Goal: Information Seeking & Learning: Learn about a topic

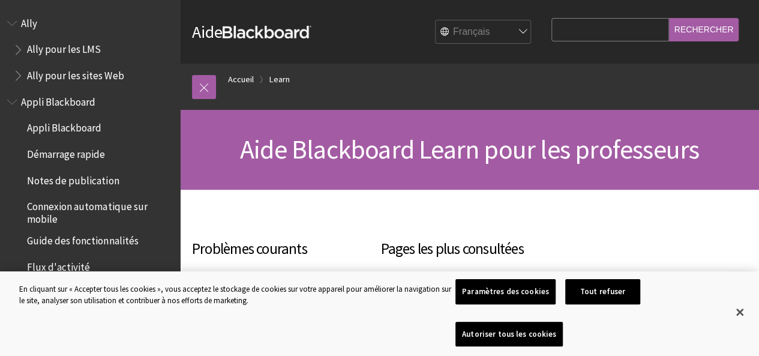
scroll to position [1126, 0]
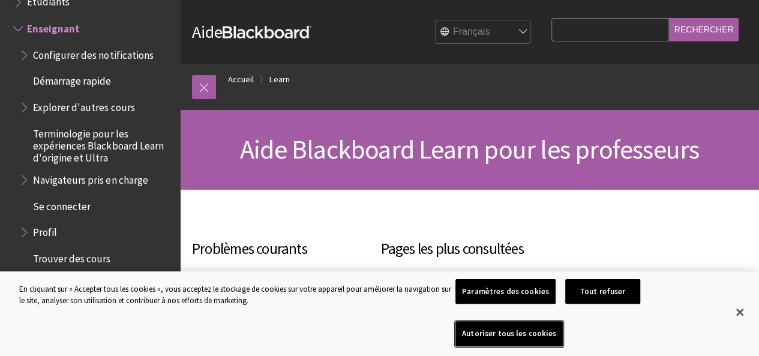
click at [563, 332] on button "Autoriser tous les cookies" at bounding box center [509, 333] width 107 height 25
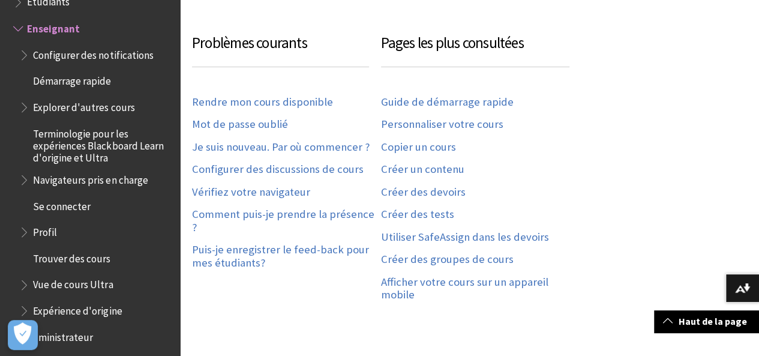
scroll to position [208, 0]
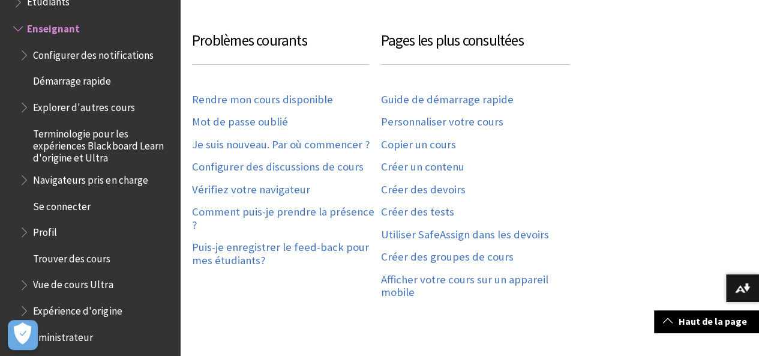
click at [67, 337] on span "Administrateur" at bounding box center [60, 335] width 66 height 16
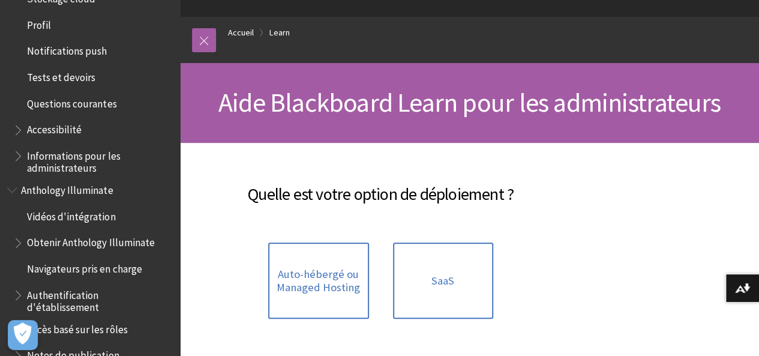
scroll to position [498, 0]
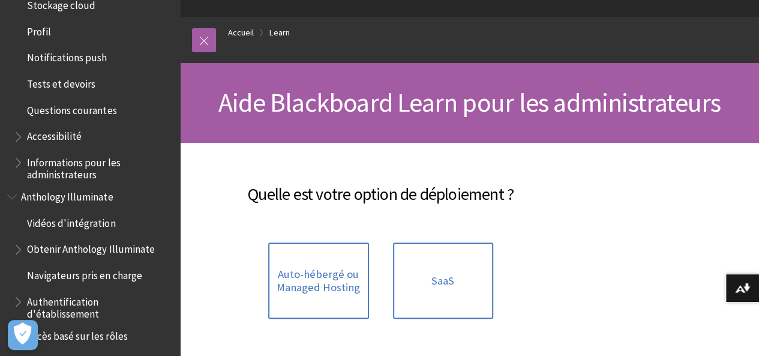
click at [60, 136] on span "Accessibilité" at bounding box center [54, 135] width 55 height 16
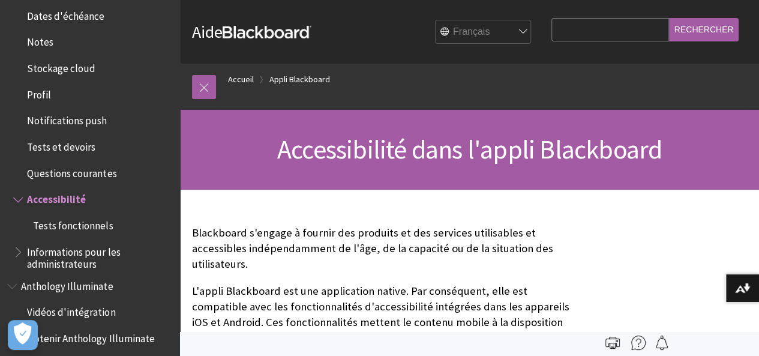
scroll to position [431, 0]
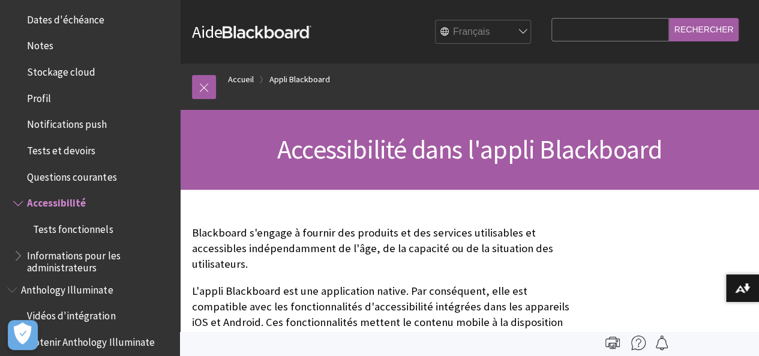
click at [41, 98] on span "Profil" at bounding box center [39, 96] width 24 height 16
